Goal: Task Accomplishment & Management: Use online tool/utility

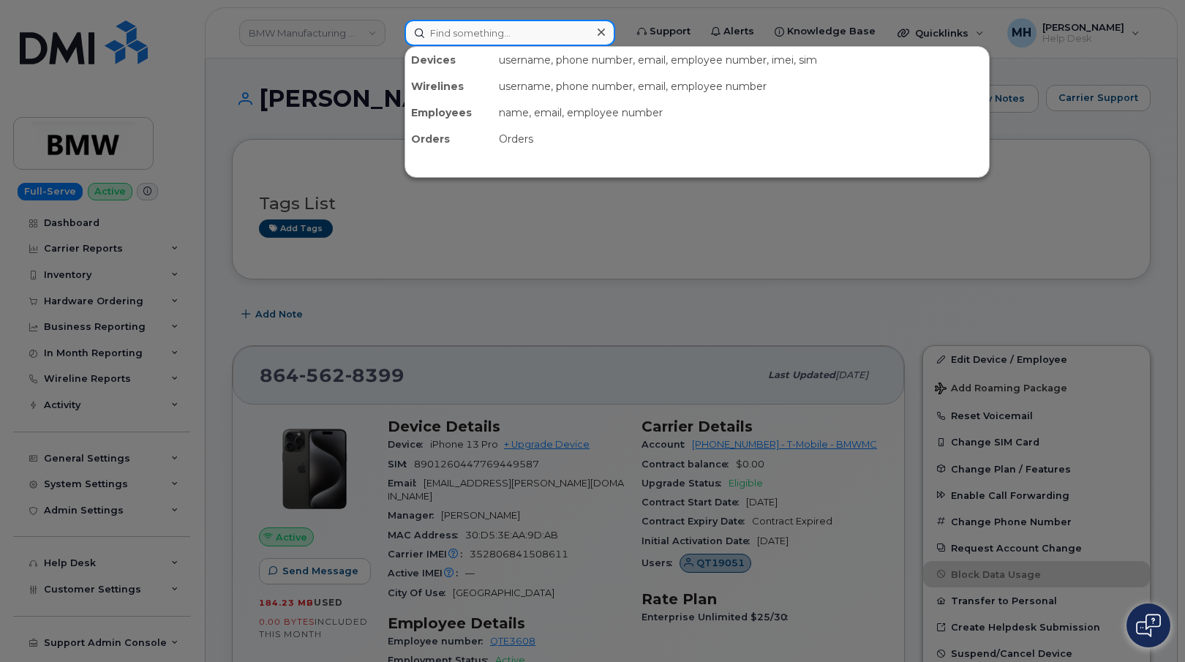
click at [505, 35] on input at bounding box center [510, 33] width 211 height 26
click at [566, 29] on input at bounding box center [510, 33] width 211 height 26
paste input "330-436-1466"
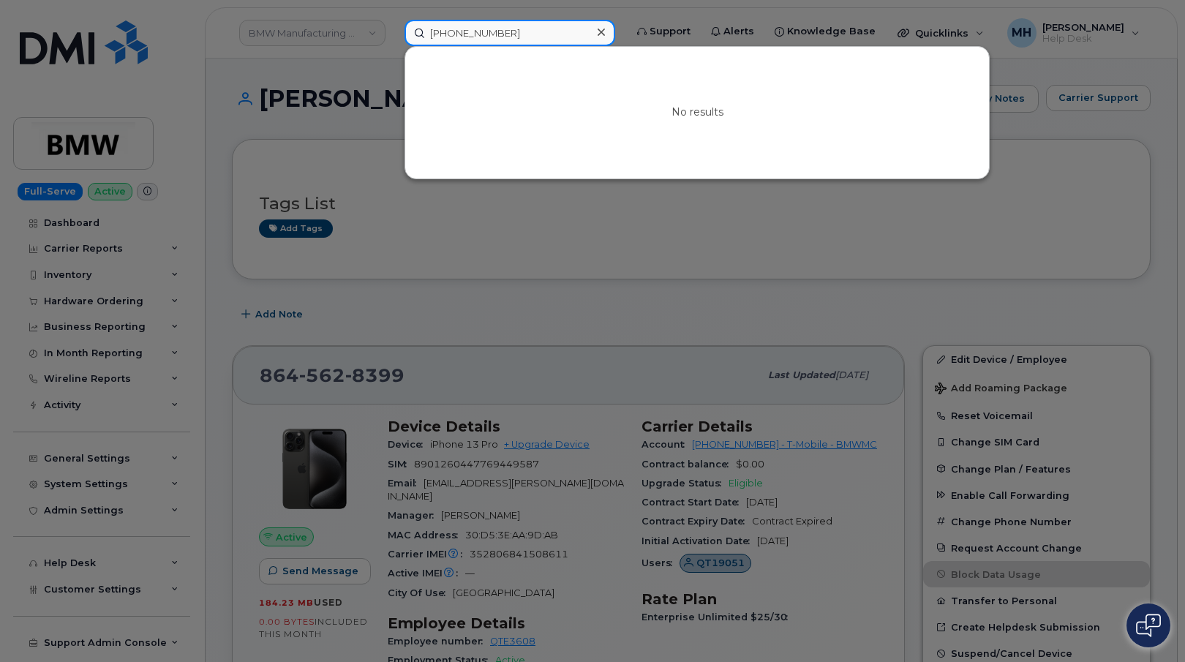
drag, startPoint x: 542, startPoint y: 27, endPoint x: 387, endPoint y: 27, distance: 155.1
click at [393, 27] on div "330-436-1466 No results" at bounding box center [510, 33] width 234 height 26
paste input "58471"
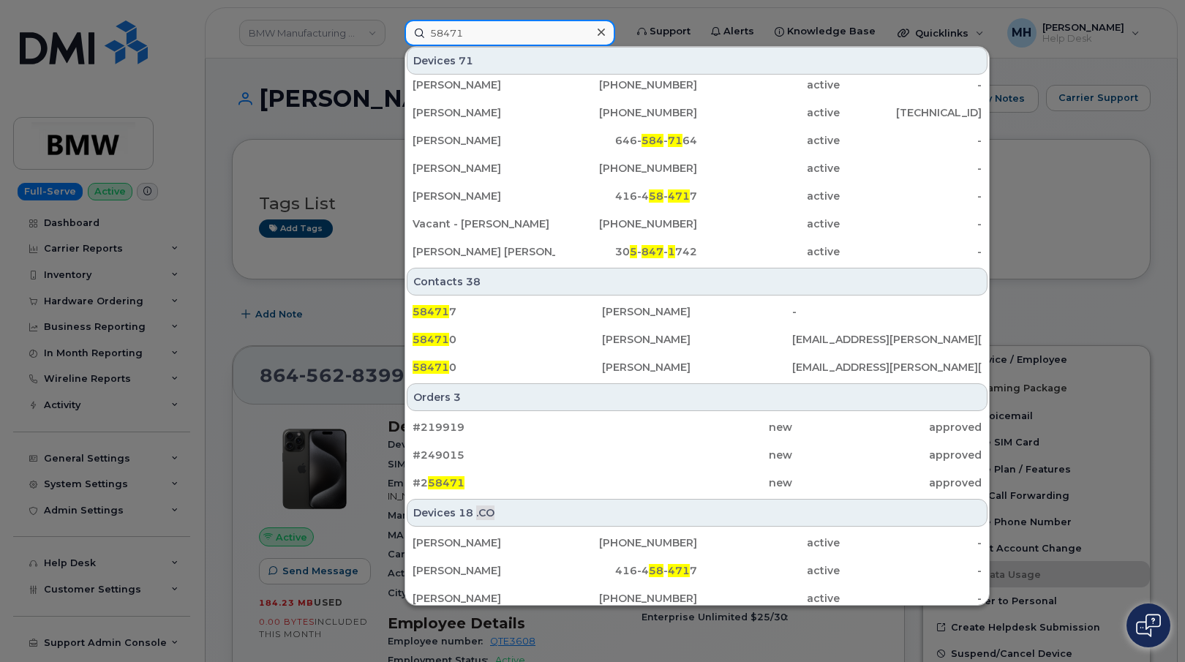
scroll to position [333, 0]
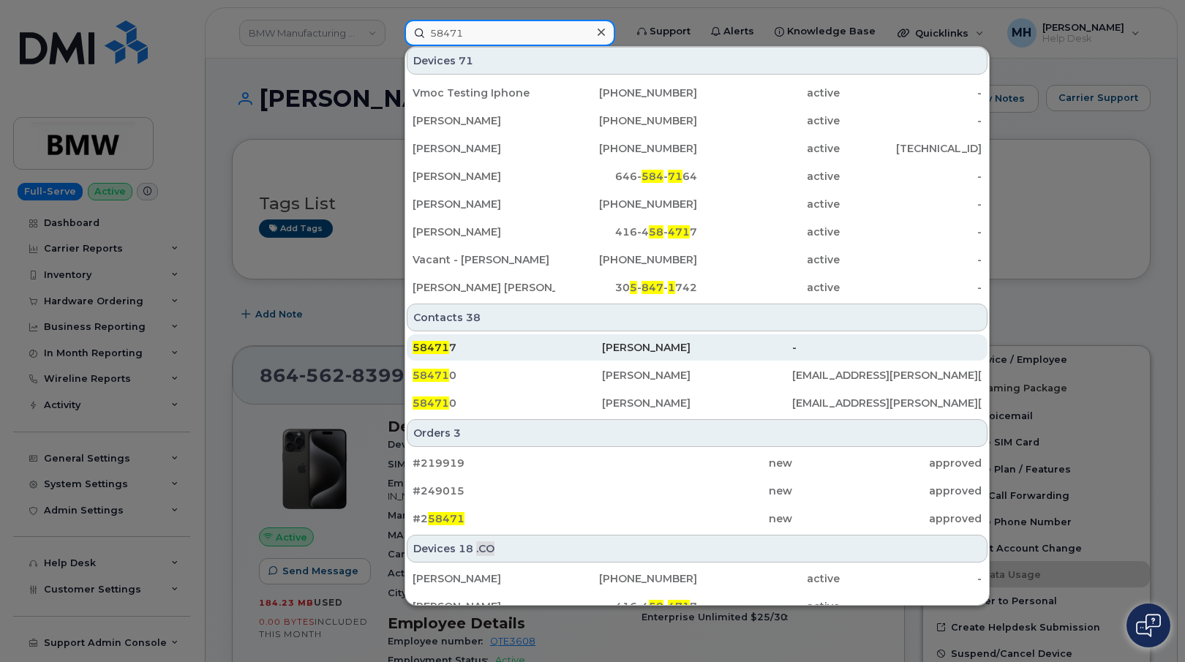
type input "58471"
click at [543, 352] on div "58471 7" at bounding box center [507, 347] width 189 height 15
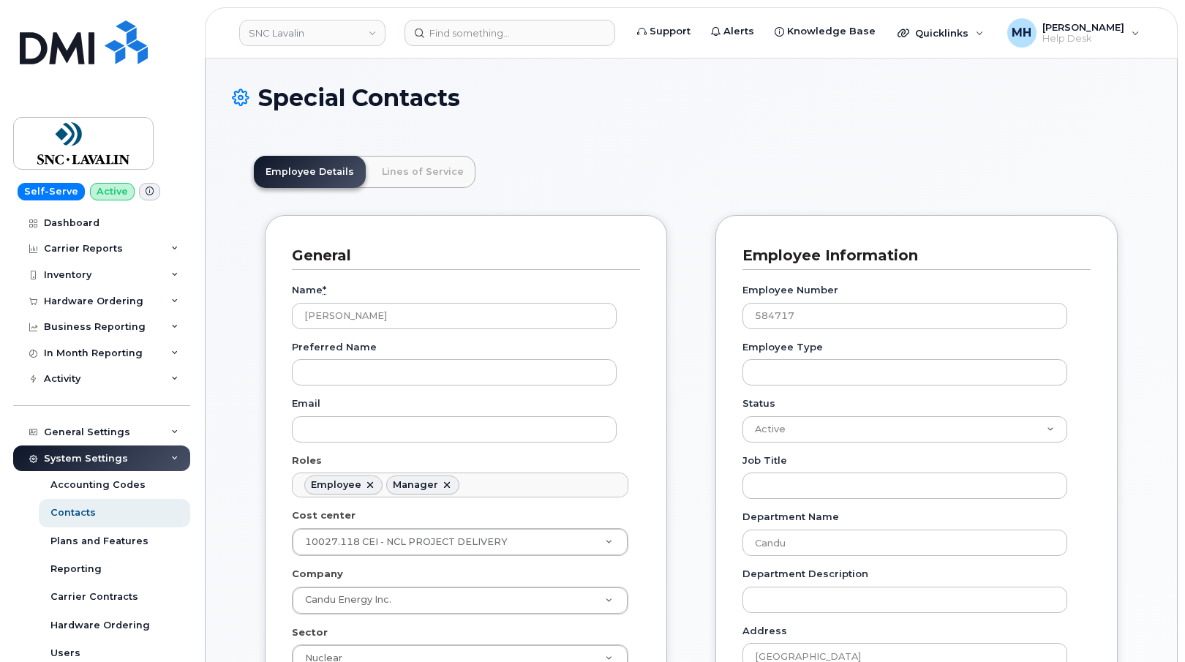
scroll to position [43, 0]
click at [464, 180] on link "Lines of Service" at bounding box center [422, 172] width 105 height 32
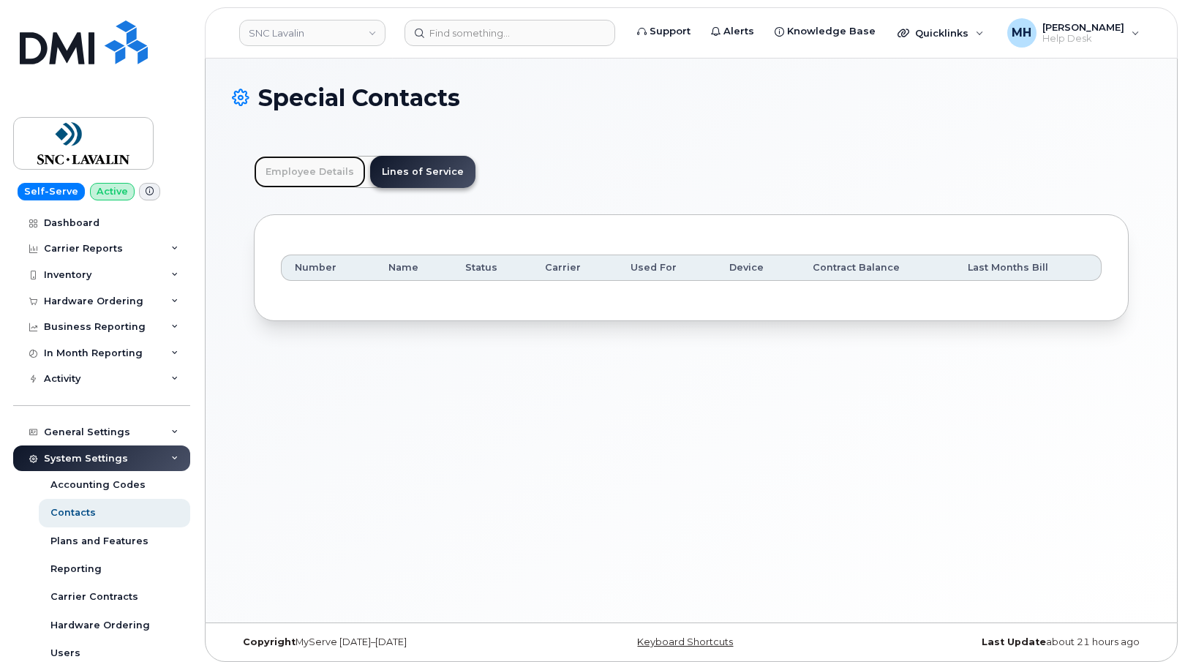
click at [317, 182] on link "Employee Details" at bounding box center [310, 172] width 112 height 32
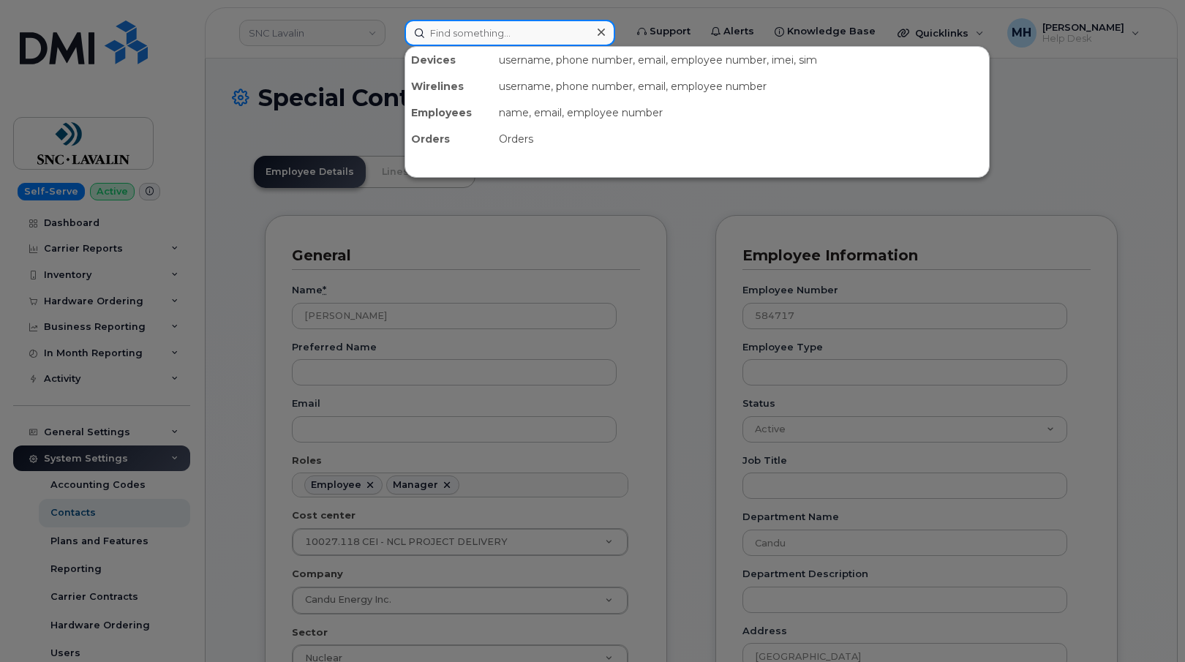
click at [465, 41] on input at bounding box center [510, 33] width 211 height 26
paste input "[PERSON_NAME]"
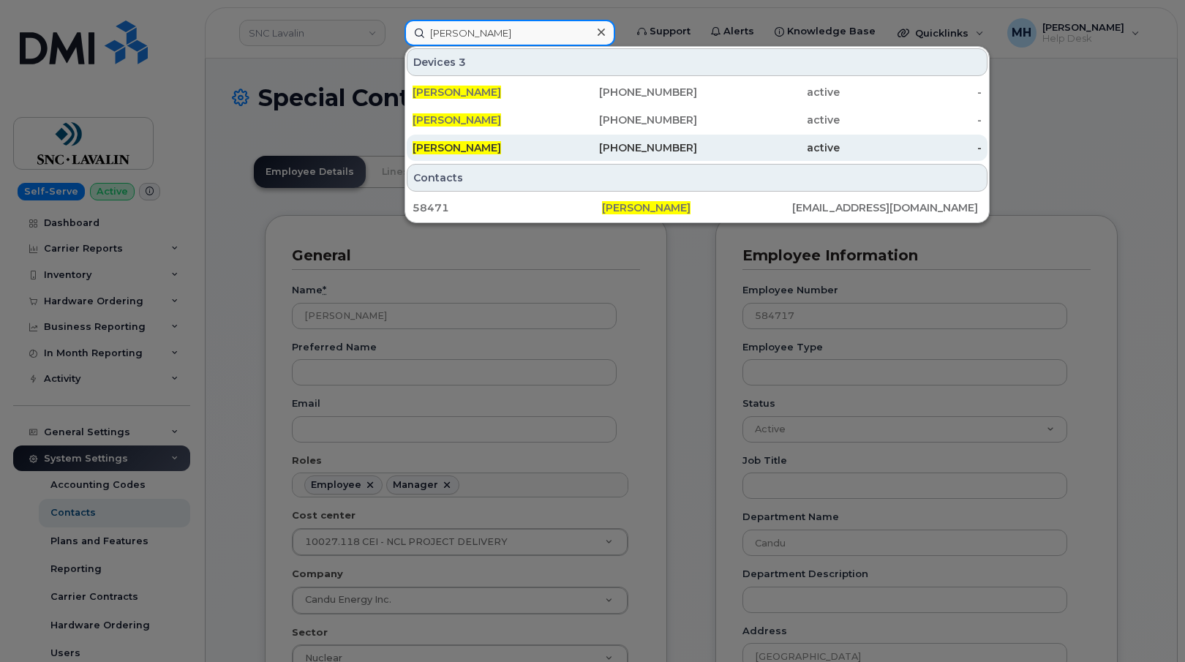
type input "[PERSON_NAME]"
click at [478, 154] on span "[PERSON_NAME]" at bounding box center [457, 147] width 89 height 13
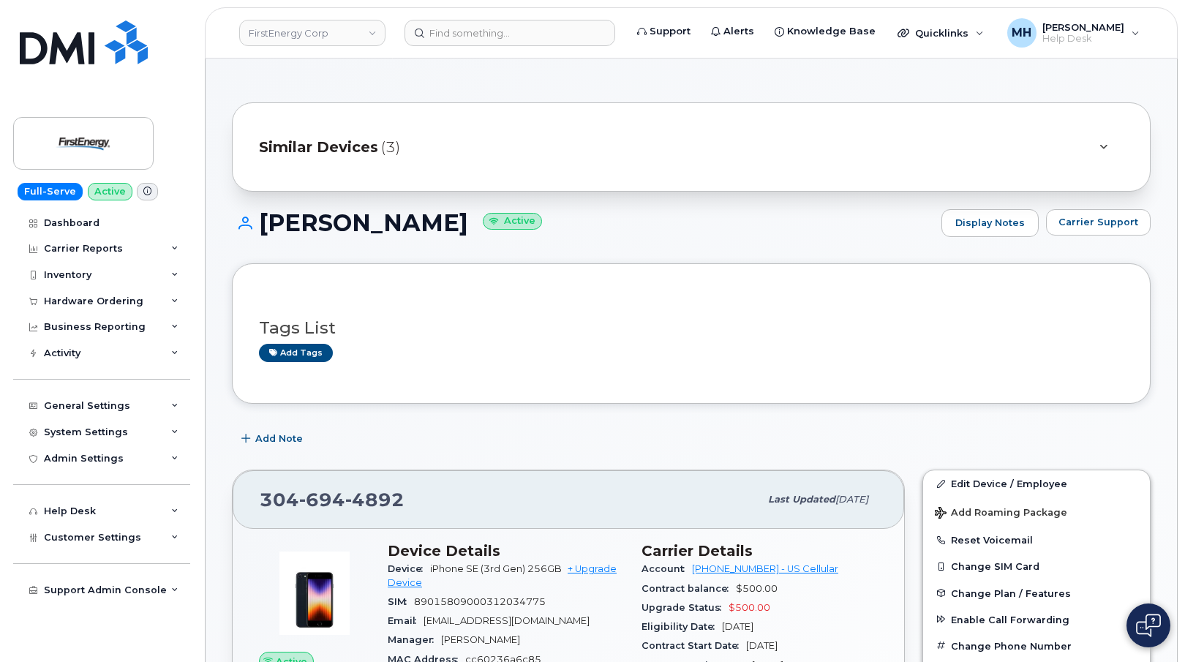
scroll to position [73, 0]
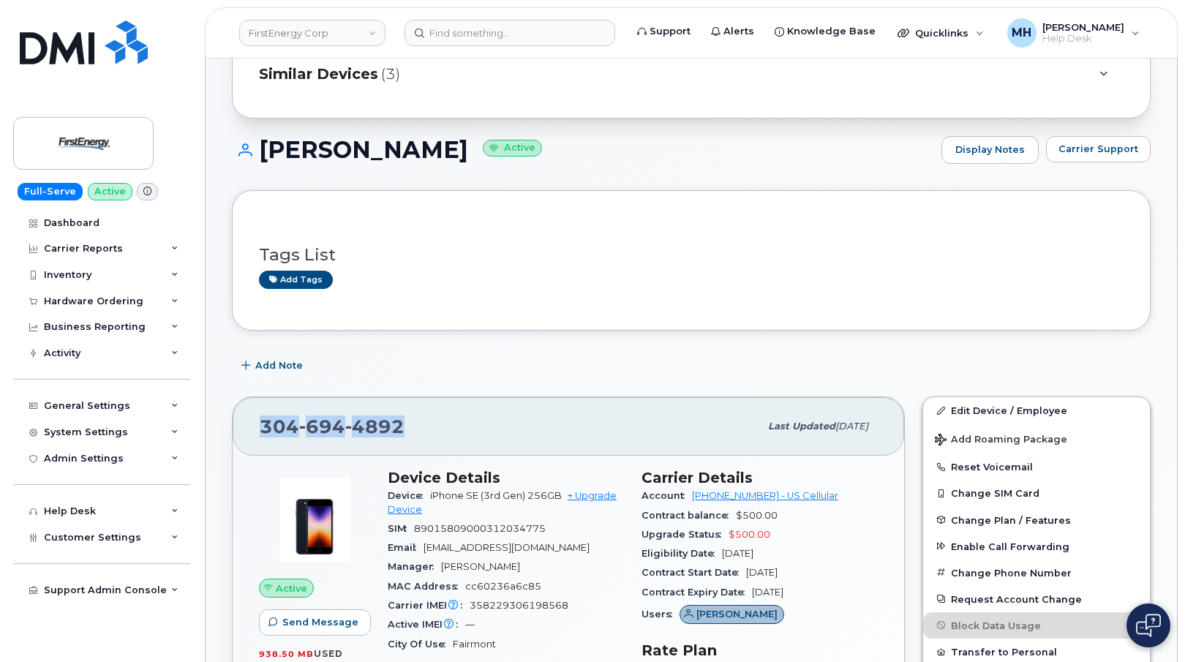
drag, startPoint x: 361, startPoint y: 426, endPoint x: 245, endPoint y: 426, distance: 115.6
click at [245, 426] on div "[PHONE_NUMBER] Last updated [DATE]" at bounding box center [569, 426] width 672 height 59
copy span "[PHONE_NUMBER]"
click at [375, 89] on div "Similar Devices (3)" at bounding box center [671, 73] width 824 height 35
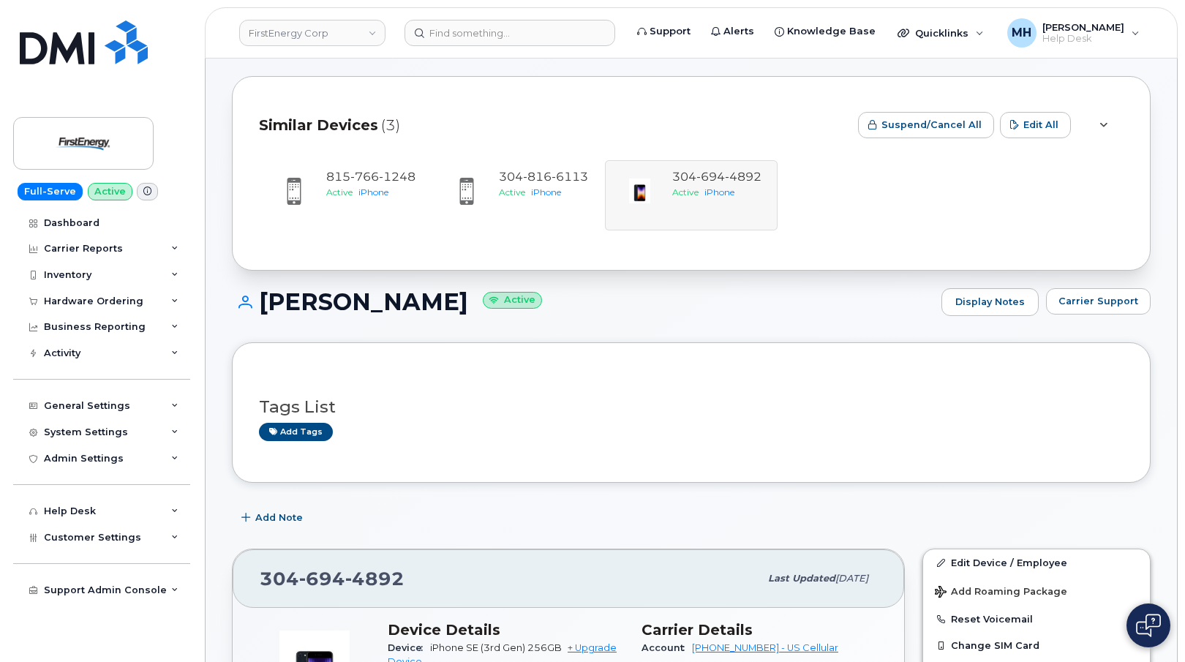
scroll to position [0, 0]
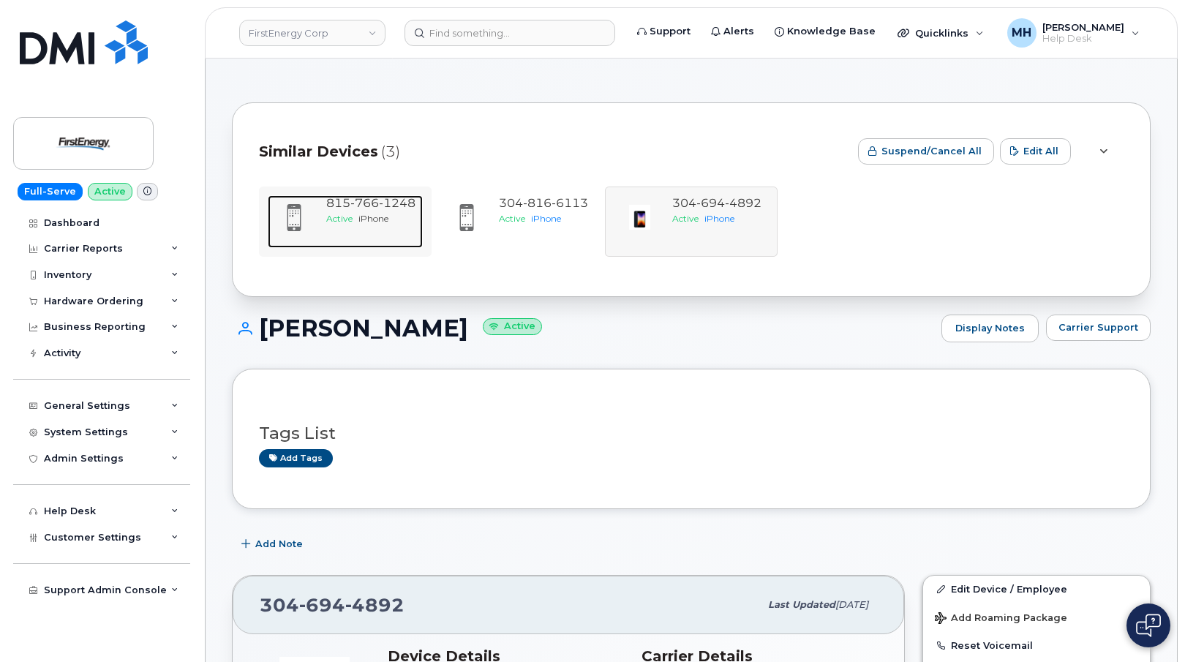
click at [394, 214] on div "Active iPhone" at bounding box center [371, 218] width 91 height 12
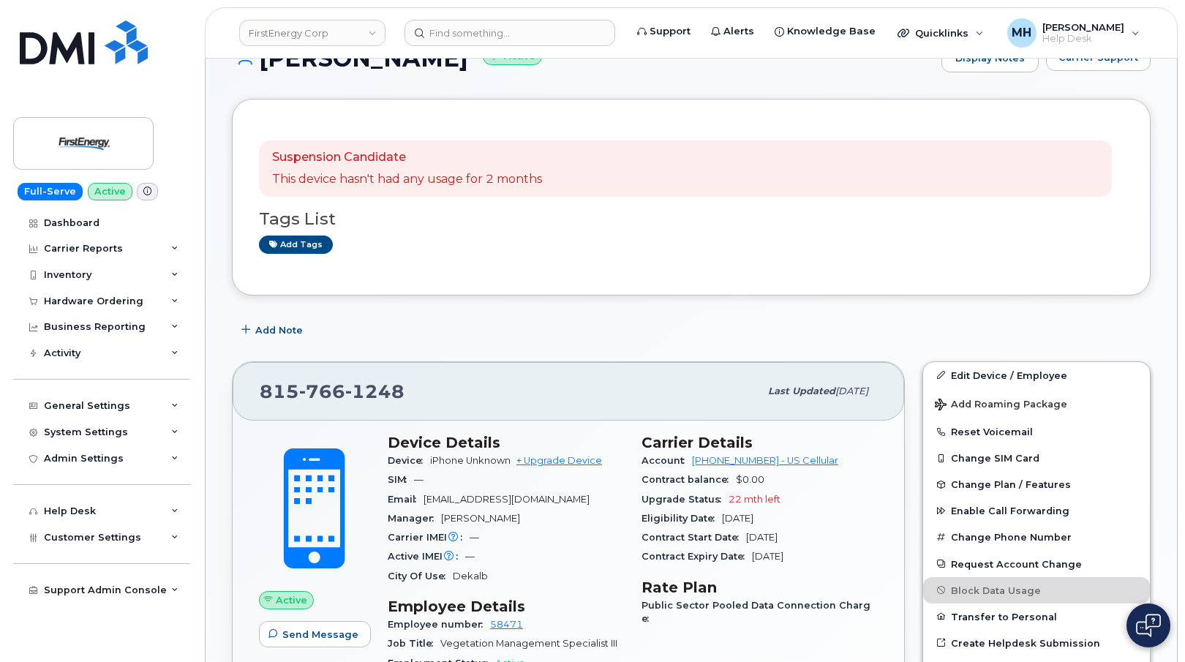
scroll to position [146, 0]
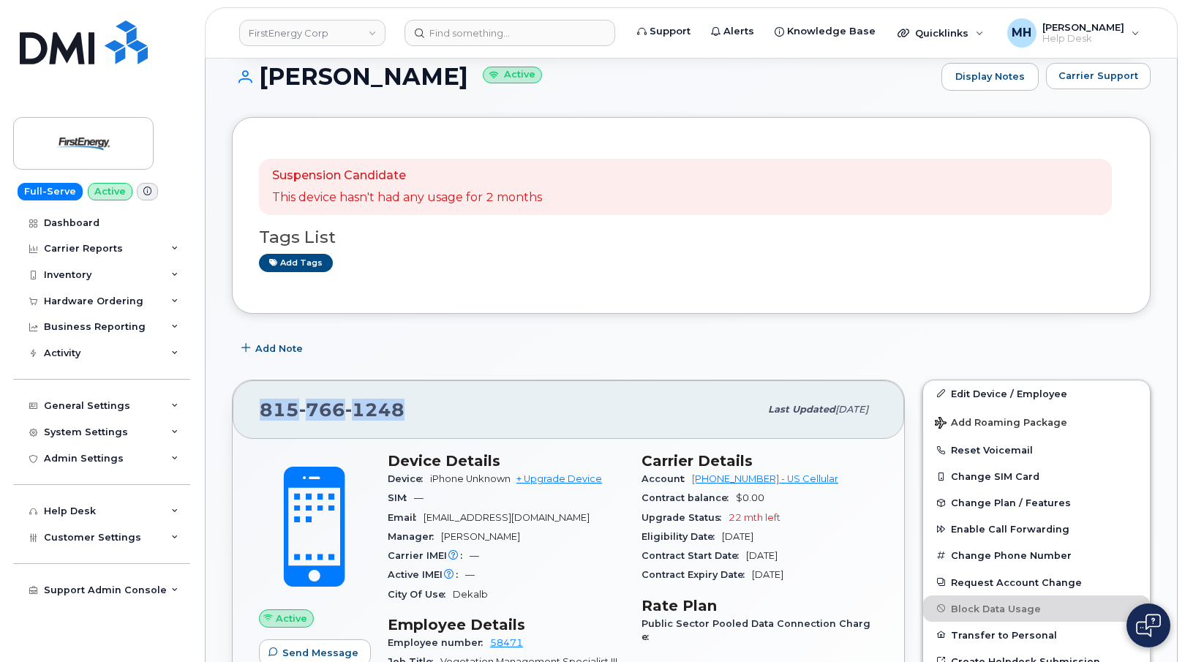
drag, startPoint x: 263, startPoint y: 402, endPoint x: 228, endPoint y: 402, distance: 35.1
click at [228, 402] on div "815 766 1248 Last updated Jul 21, 2025 Active Send Message 0.00 Bytes  used 0.0…" at bounding box center [568, 656] width 691 height 571
click at [358, 402] on span "1248" at bounding box center [374, 410] width 59 height 22
click at [445, 403] on div "815 766 1248" at bounding box center [510, 409] width 500 height 31
click at [436, 399] on div "815 766 1248" at bounding box center [510, 409] width 500 height 31
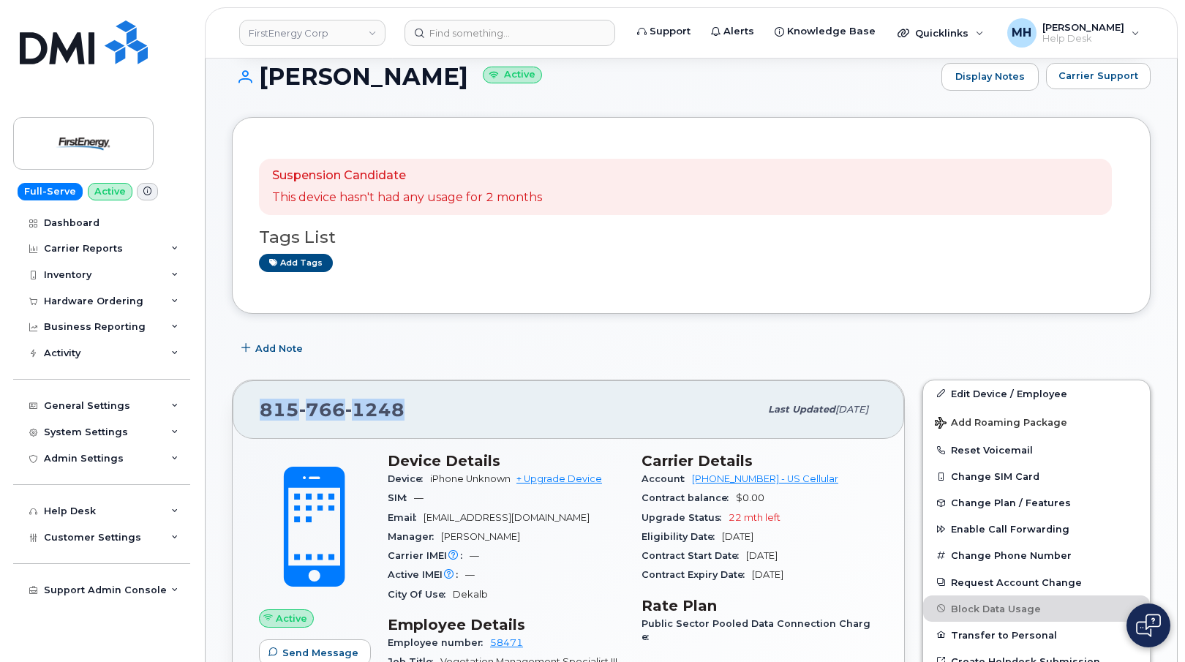
click at [430, 382] on div "815 766 1248 Last updated Jul 21, 2025" at bounding box center [569, 409] width 672 height 59
drag, startPoint x: 421, startPoint y: 413, endPoint x: 249, endPoint y: 405, distance: 172.1
click at [249, 405] on div "815 766 1248 Last updated Jul 21, 2025" at bounding box center [569, 409] width 672 height 59
copy span "815 766 1248"
drag, startPoint x: 566, startPoint y: 519, endPoint x: 426, endPoint y: 521, distance: 139.8
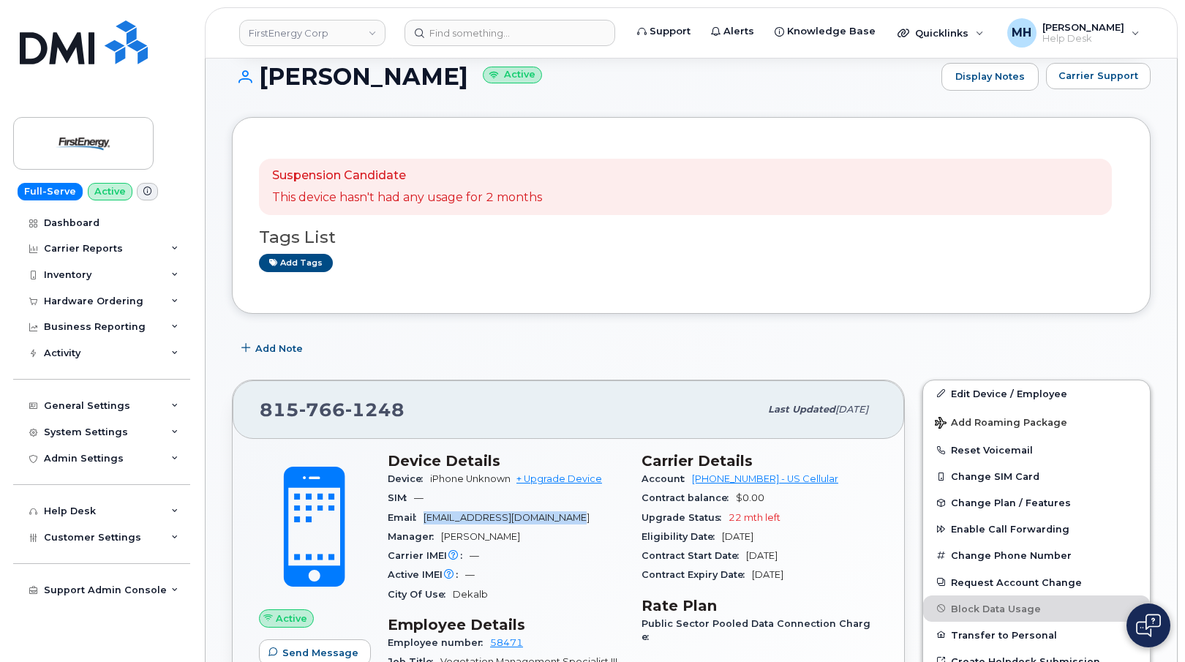
click at [426, 521] on div "Email rbarbor@firstenergycorp.com" at bounding box center [506, 517] width 236 height 19
copy span "[EMAIL_ADDRESS][DOMAIN_NAME]"
drag, startPoint x: 422, startPoint y: 424, endPoint x: 263, endPoint y: 415, distance: 159.8
click at [249, 418] on div "815 766 1248 Last updated Jul 21, 2025" at bounding box center [569, 409] width 672 height 59
copy span "815 766 1248"
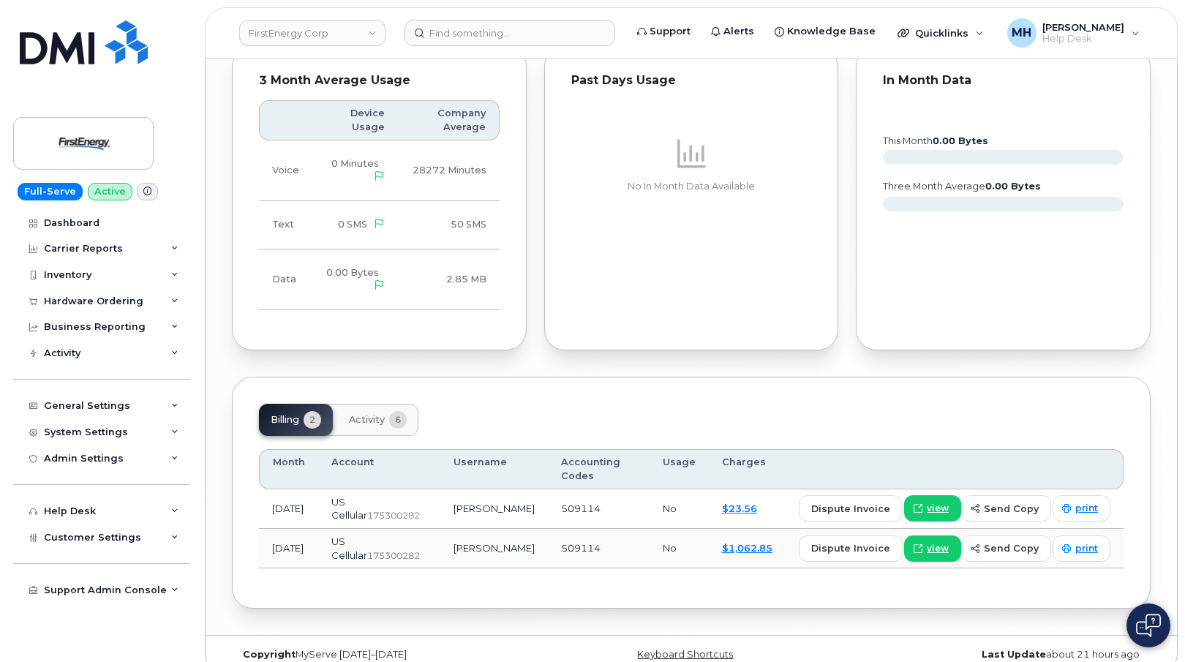
scroll to position [1080, 0]
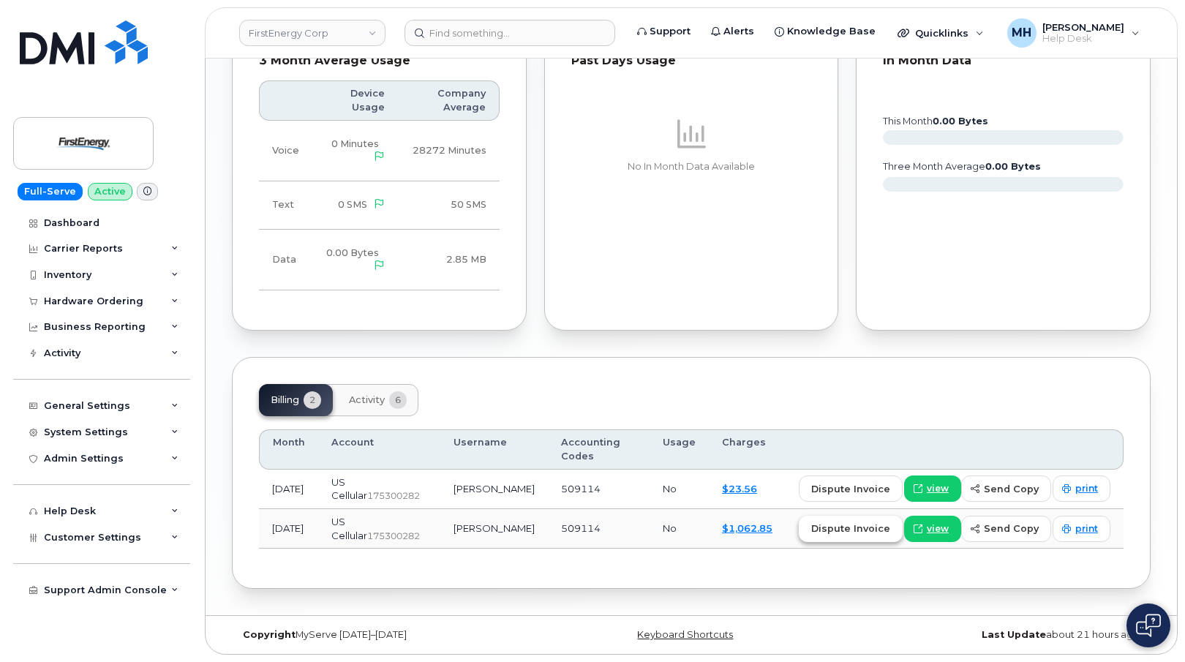
click at [834, 525] on span "dispute invoice" at bounding box center [850, 529] width 79 height 14
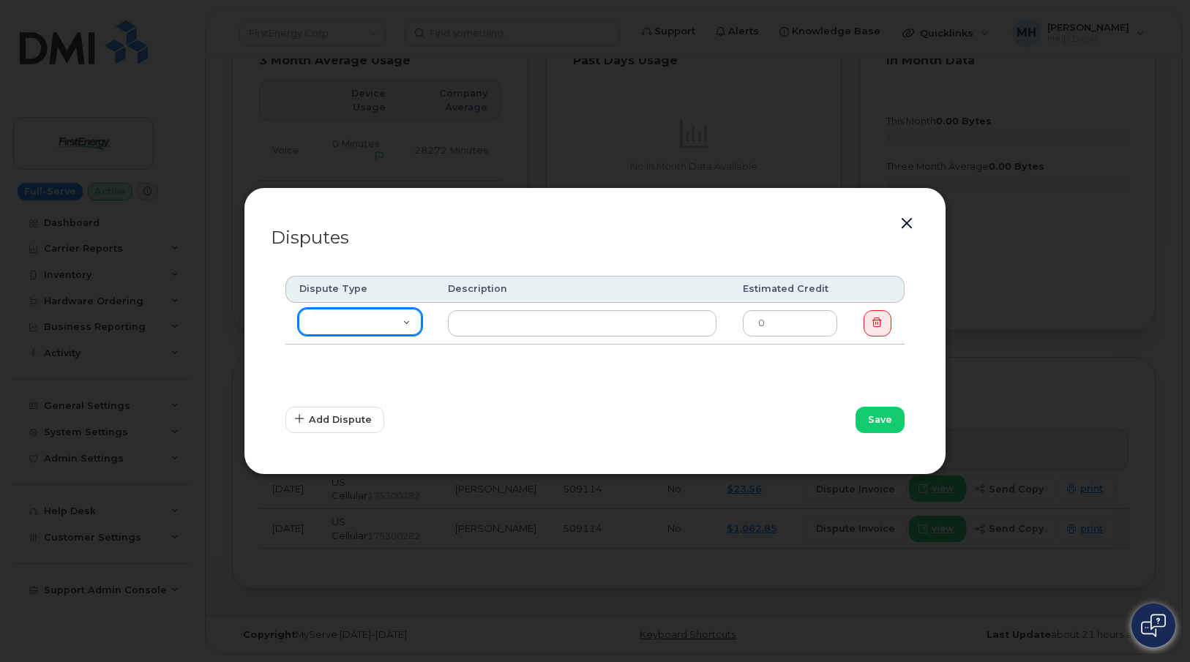
click at [411, 322] on select "Missing Discount Roaming Credit Data Credit Missing Feature Other" at bounding box center [360, 322] width 123 height 26
select select "other"
click at [299, 309] on select "Missing Discount Roaming Credit Data Credit Missing Feature Other" at bounding box center [360, 322] width 123 height 26
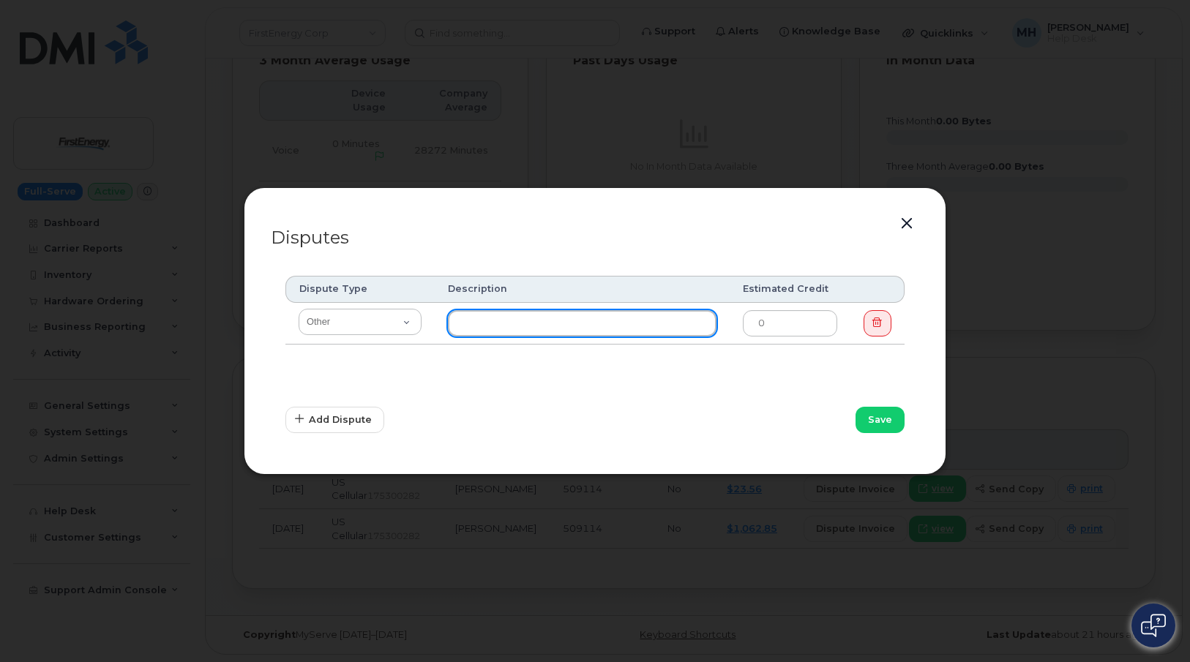
click at [669, 323] on input "text" at bounding box center [582, 323] width 269 height 26
click at [682, 325] on input "Eu returned ipad right after Receiving i" at bounding box center [582, 323] width 269 height 26
type input "Eu returned ipad right after Receiving it"
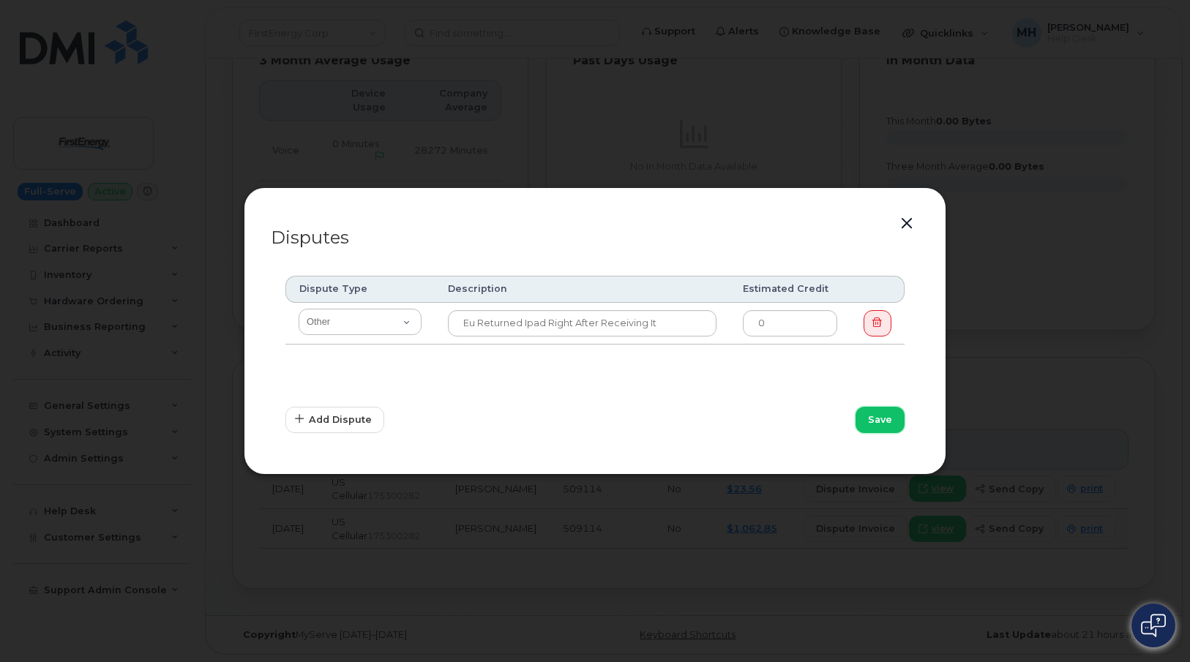
click at [862, 411] on button "Save" at bounding box center [879, 420] width 49 height 26
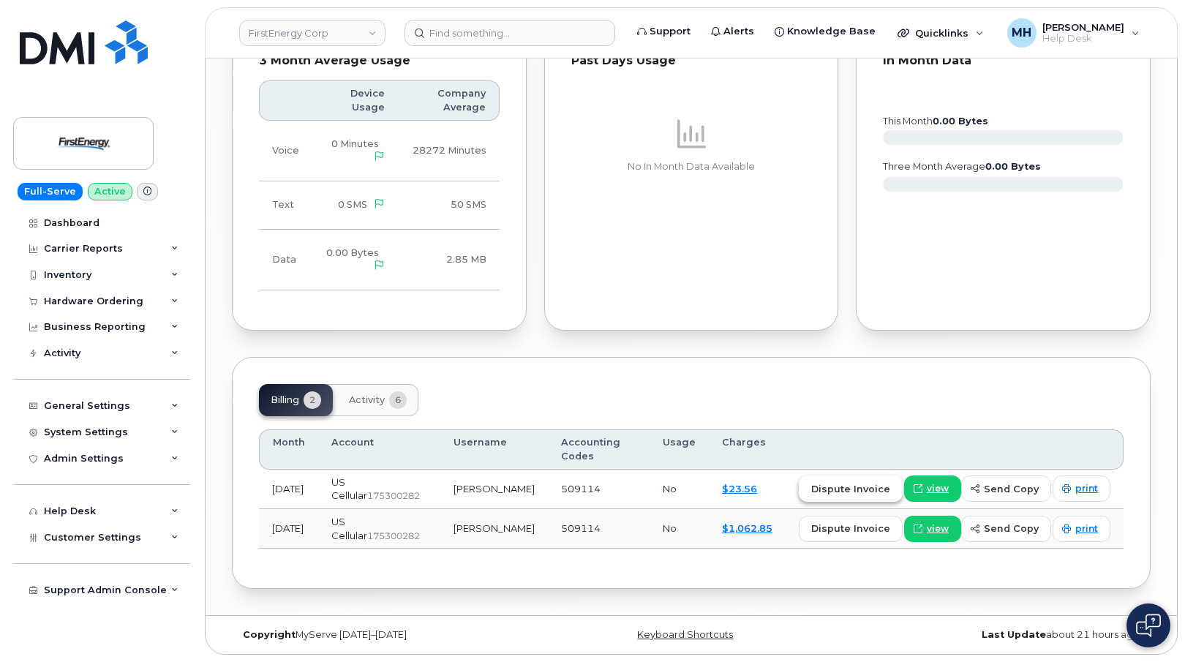
click at [819, 484] on button "dispute invoice" at bounding box center [851, 489] width 104 height 26
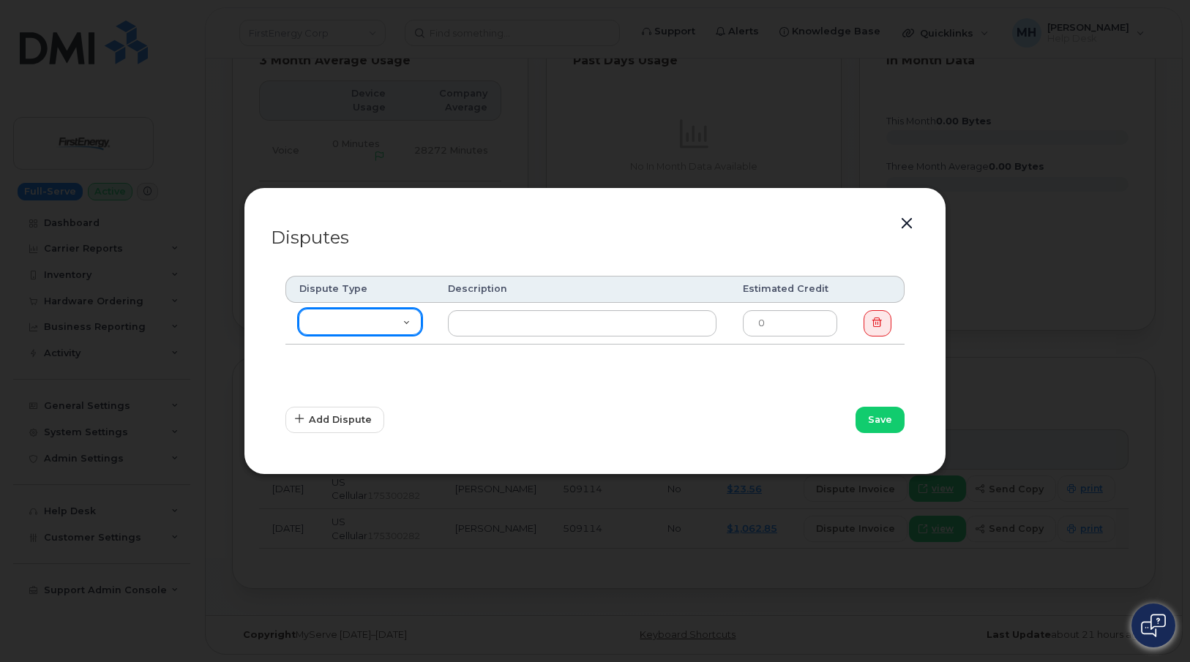
click at [402, 326] on select "Missing Discount Roaming Credit Data Credit Missing Feature Other" at bounding box center [360, 322] width 123 height 26
select select "other"
click at [299, 309] on select "Missing Discount Roaming Credit Data Credit Missing Feature Other" at bounding box center [360, 322] width 123 height 26
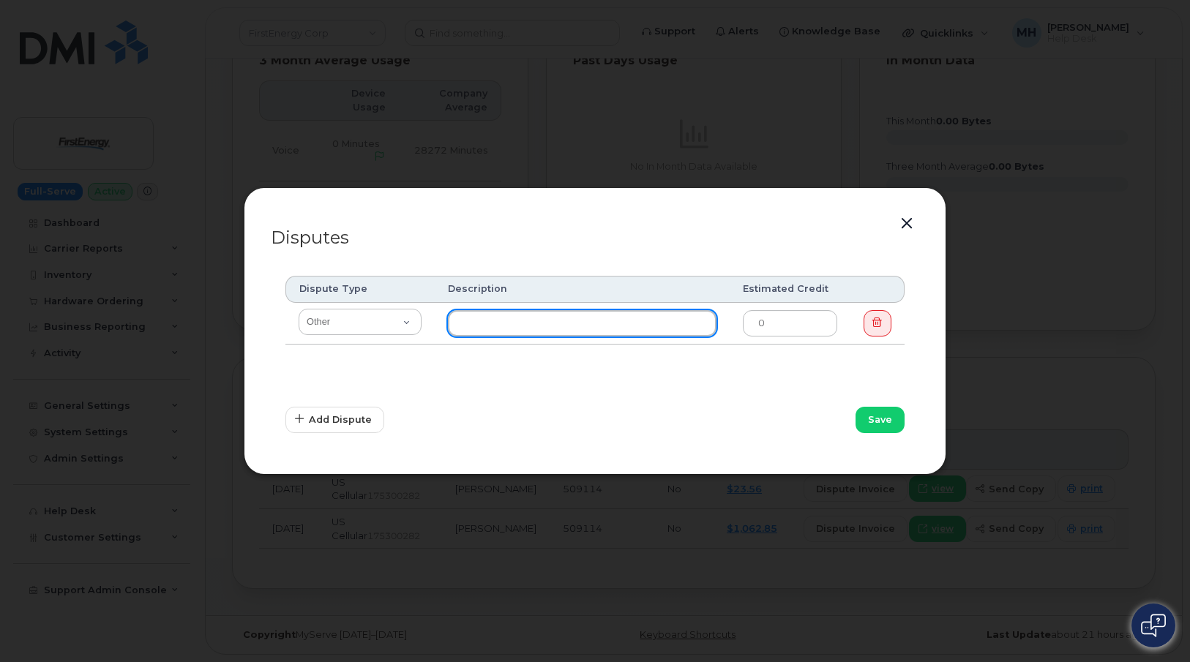
click at [491, 331] on input "text" at bounding box center [582, 323] width 269 height 26
type input "Eu returned ipad right after receiving it"
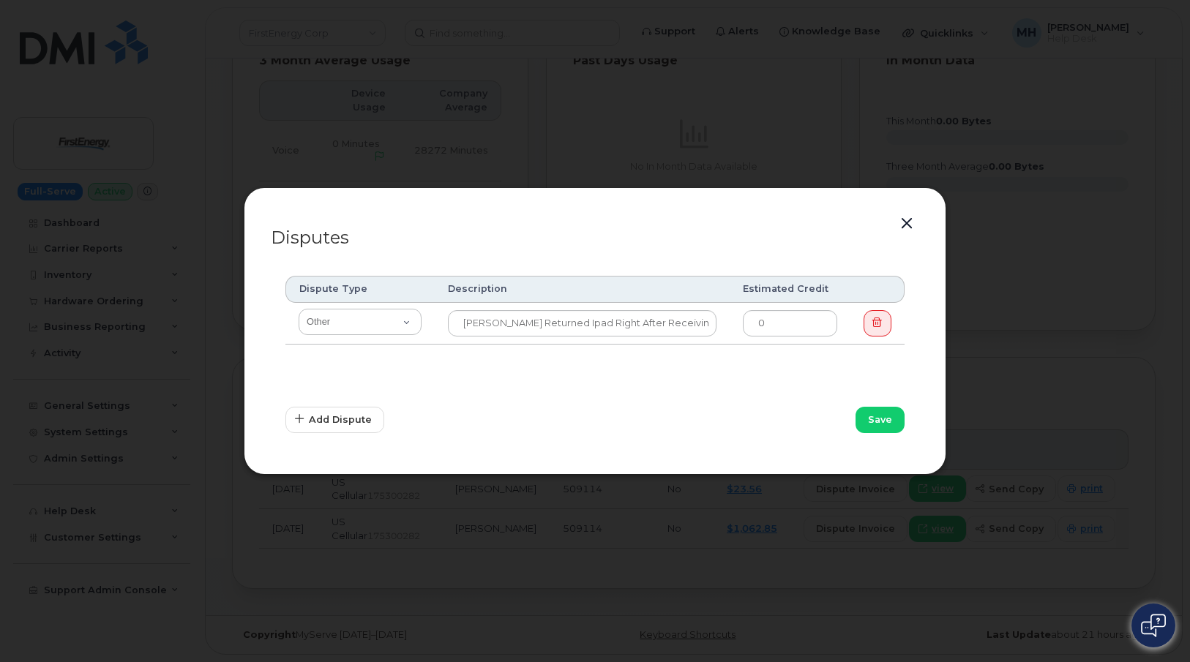
click at [868, 405] on div "Save" at bounding box center [754, 420] width 318 height 44
click at [867, 413] on button "Save" at bounding box center [879, 420] width 49 height 26
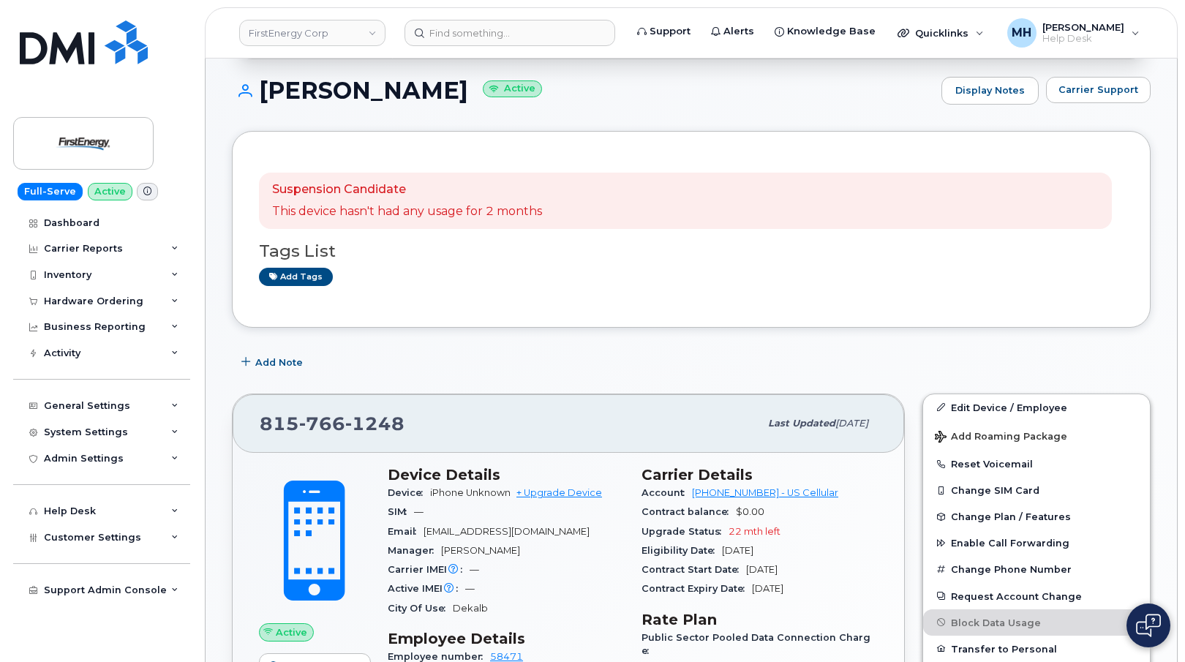
scroll to position [0, 0]
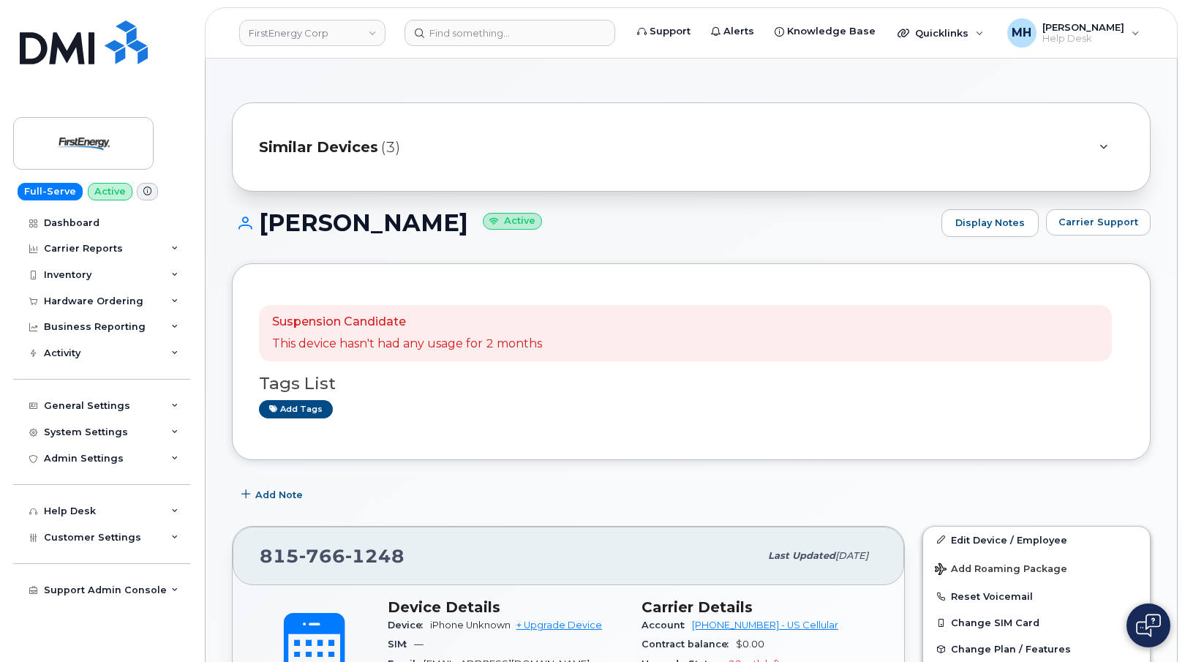
click at [340, 151] on span "Similar Devices" at bounding box center [318, 147] width 119 height 21
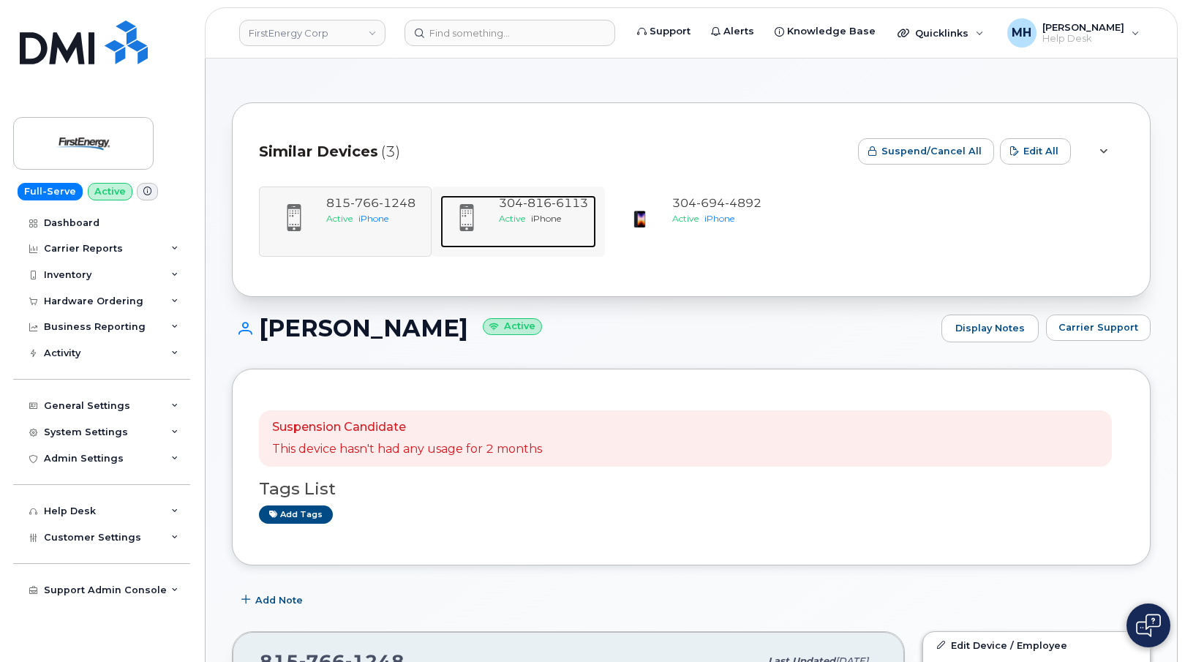
click at [529, 233] on div "304 816 6113 Active iPhone" at bounding box center [544, 221] width 102 height 53
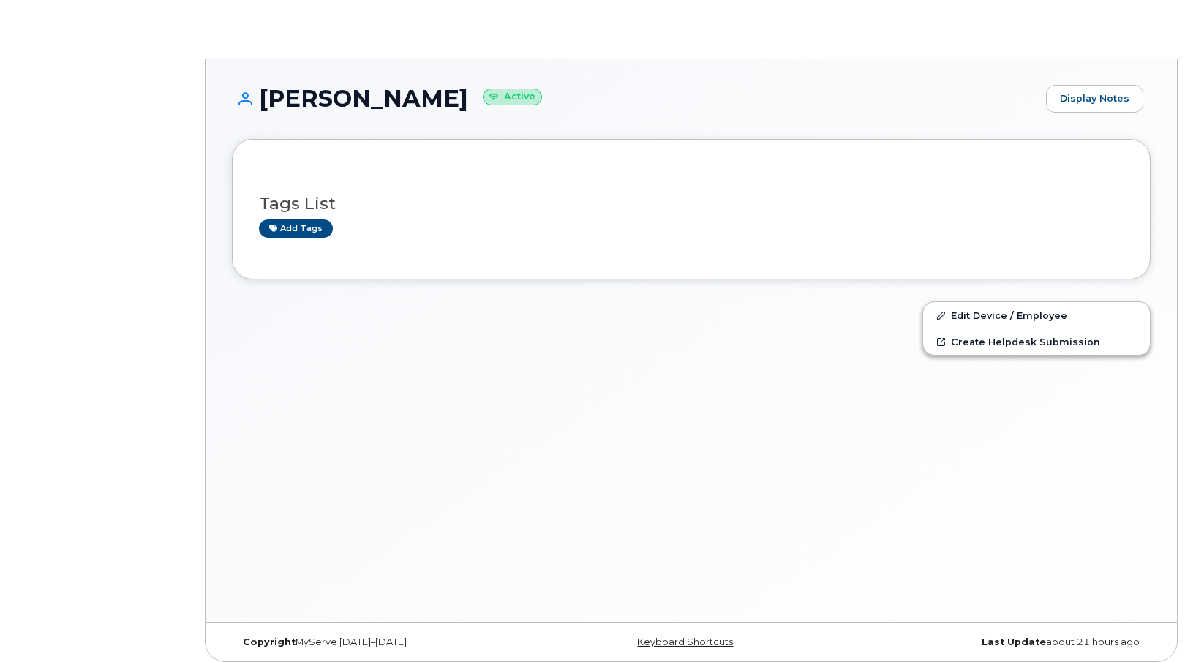
click at [540, 240] on div "Tags List Add tags" at bounding box center [691, 209] width 865 height 86
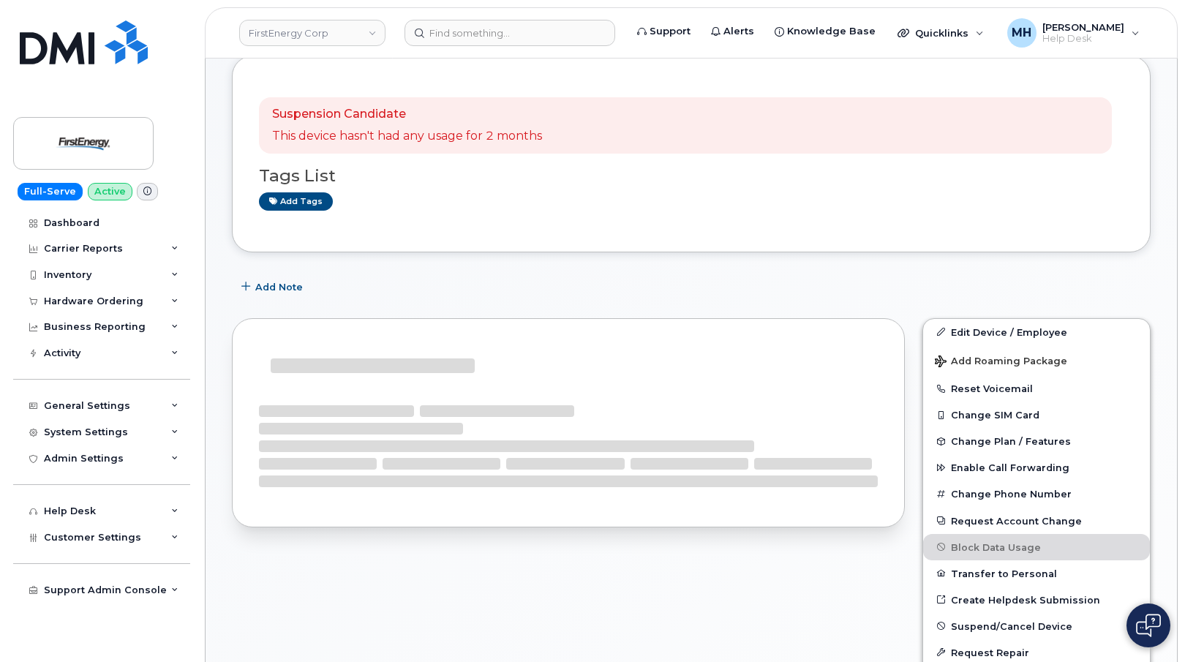
scroll to position [293, 0]
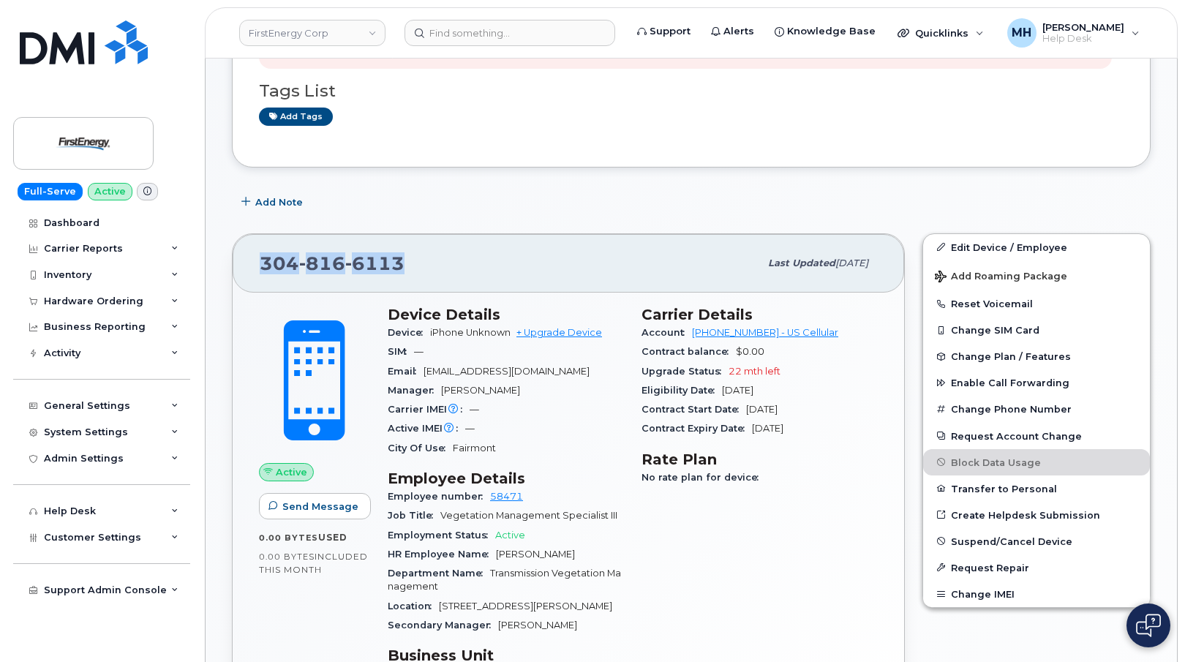
drag, startPoint x: 393, startPoint y: 260, endPoint x: 256, endPoint y: 260, distance: 136.8
click at [256, 260] on div "[PHONE_NUMBER] Last updated [DATE]" at bounding box center [569, 263] width 672 height 59
copy span "[PHONE_NUMBER]"
click at [454, 202] on div "Add Note" at bounding box center [691, 202] width 919 height 26
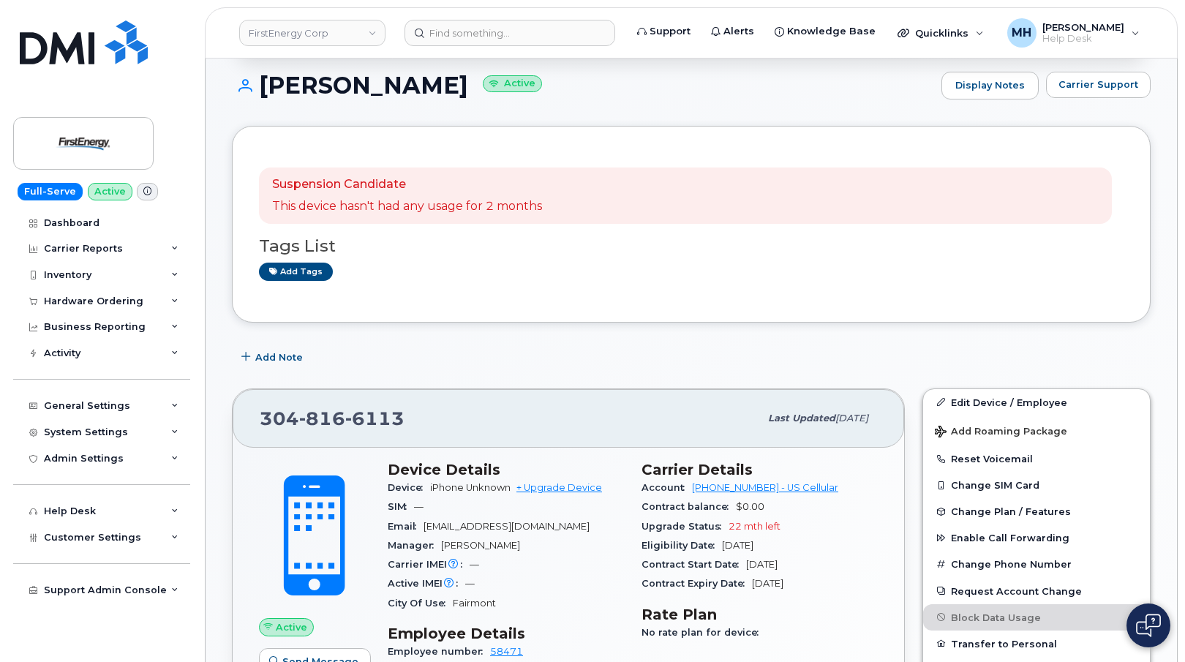
scroll to position [219, 0]
